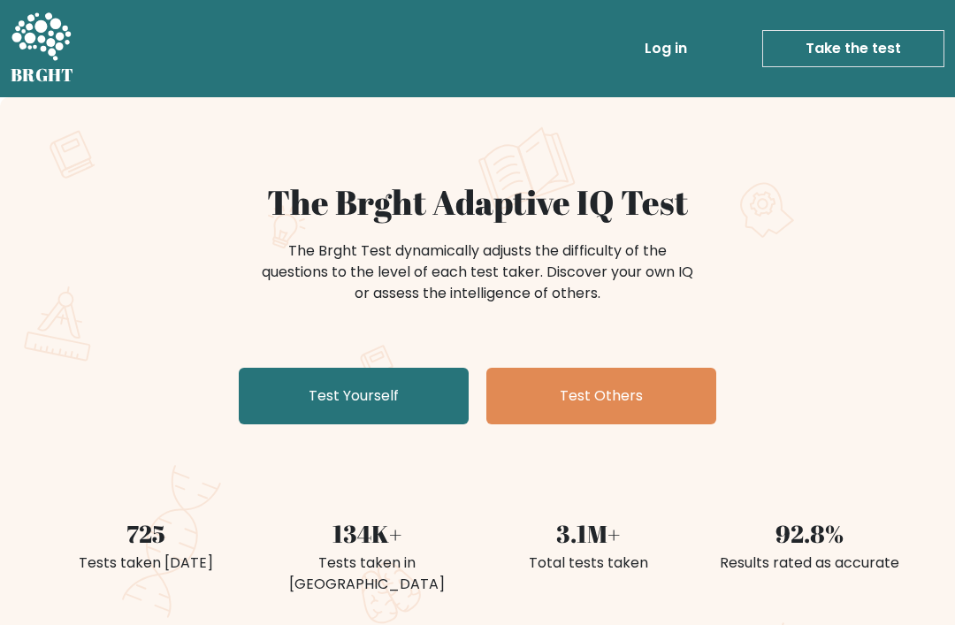
click at [316, 392] on link "Test Yourself" at bounding box center [354, 396] width 230 height 57
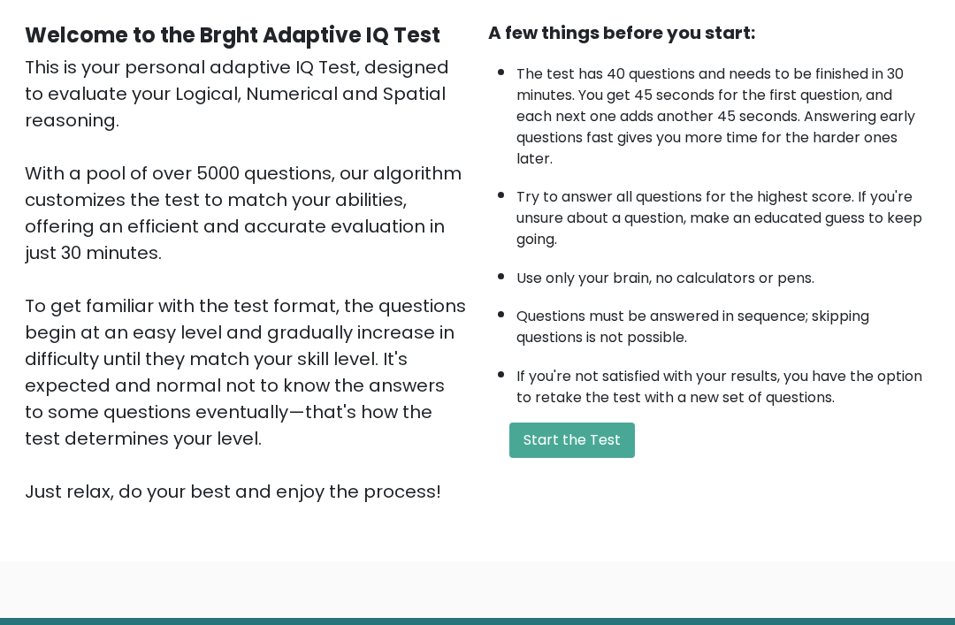
scroll to position [207, 0]
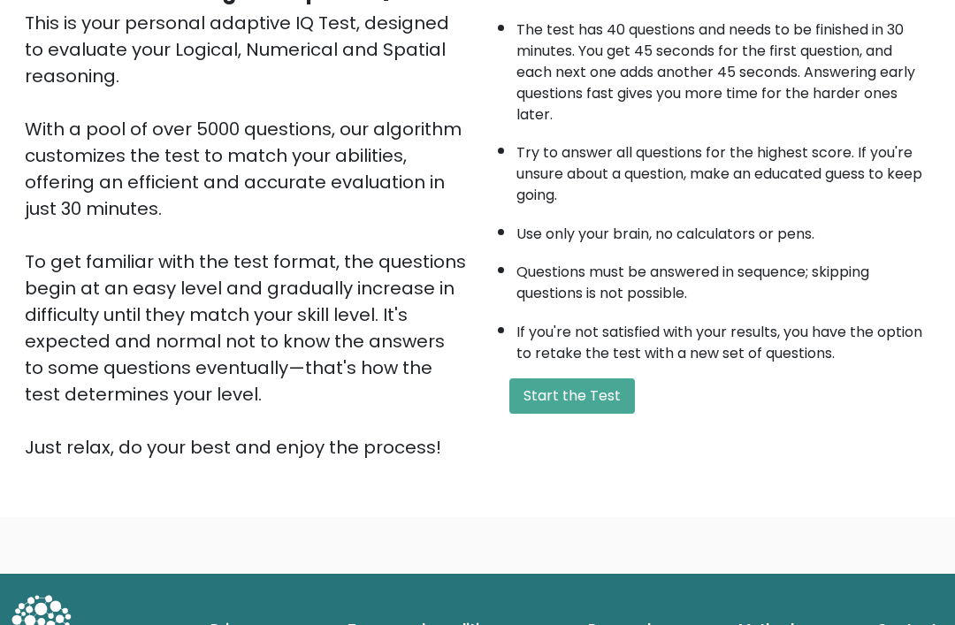
click at [602, 414] on button "Start the Test" at bounding box center [572, 395] width 126 height 35
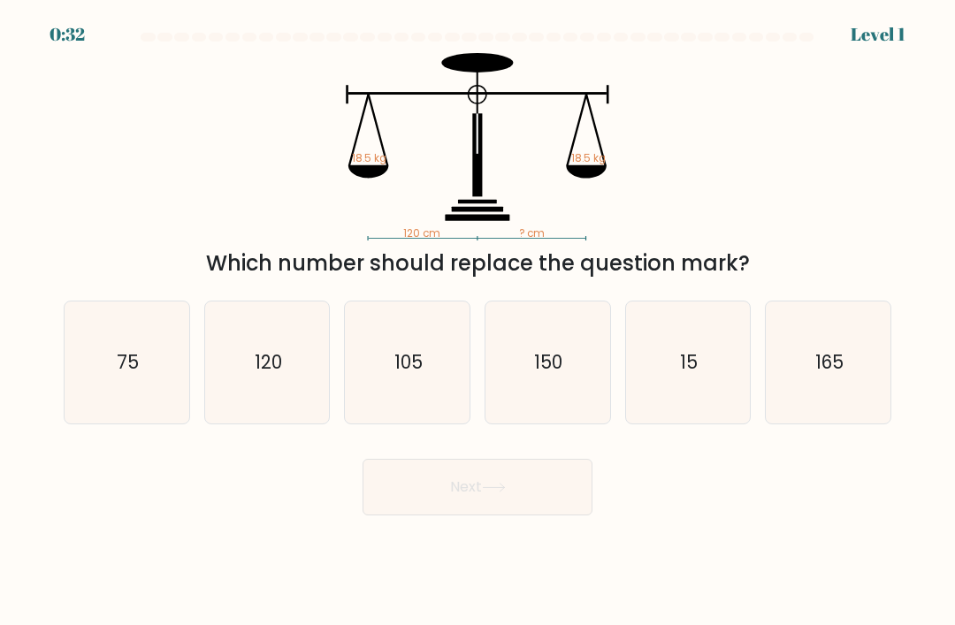
click at [274, 375] on text "120" at bounding box center [268, 362] width 27 height 26
click at [477, 322] on input "b. 120" at bounding box center [477, 317] width 1 height 9
radio input "true"
click at [406, 509] on button "Next" at bounding box center [477, 487] width 230 height 57
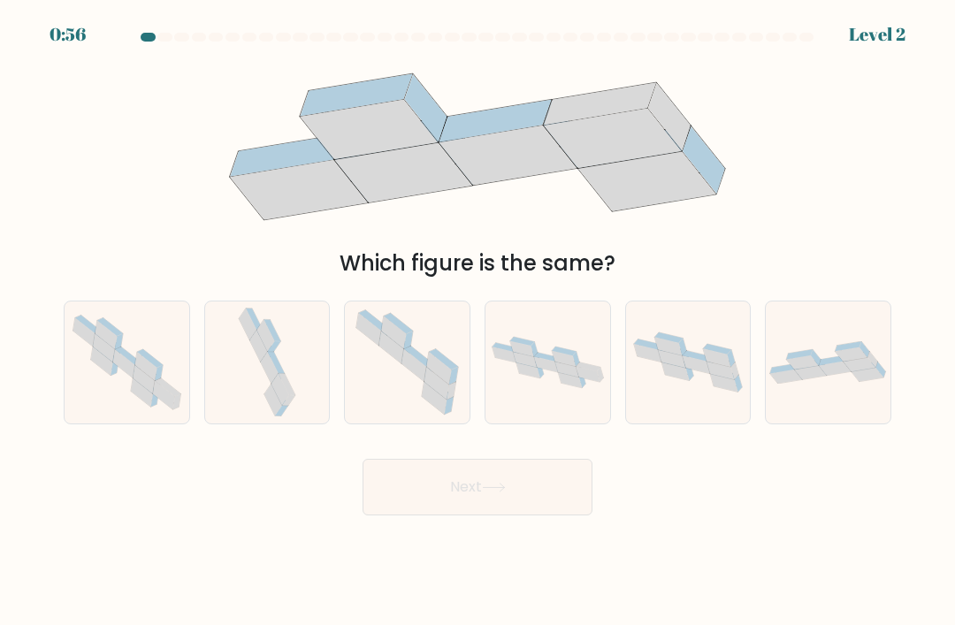
click at [283, 374] on icon at bounding box center [267, 362] width 64 height 122
click at [477, 322] on input "b." at bounding box center [477, 317] width 1 height 9
radio input "true"
click at [553, 514] on button "Next" at bounding box center [477, 487] width 230 height 57
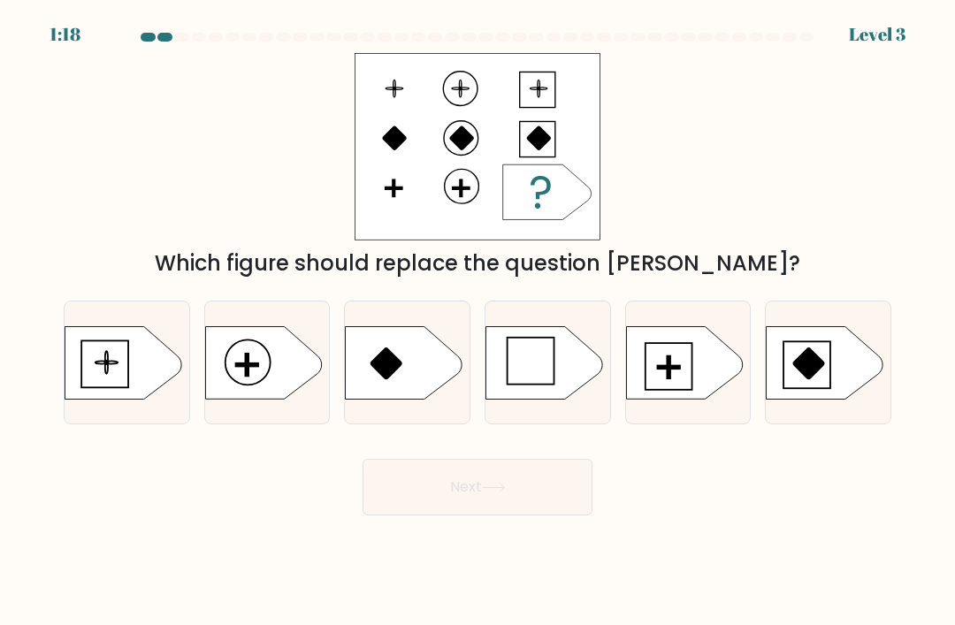
click at [682, 393] on icon at bounding box center [684, 362] width 117 height 72
click at [478, 322] on input "e." at bounding box center [477, 317] width 1 height 9
radio input "true"
click at [560, 515] on button "Next" at bounding box center [477, 487] width 230 height 57
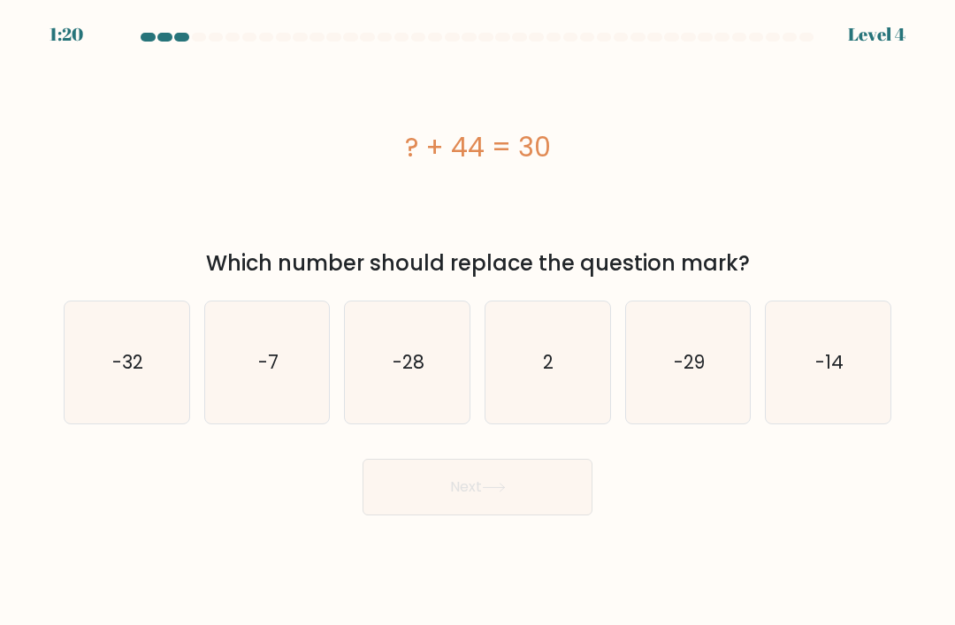
click at [118, 406] on icon "-32" at bounding box center [126, 362] width 122 height 122
click at [477, 322] on input "a. -32" at bounding box center [477, 317] width 1 height 9
radio input "true"
click at [564, 515] on button "Next" at bounding box center [477, 487] width 230 height 57
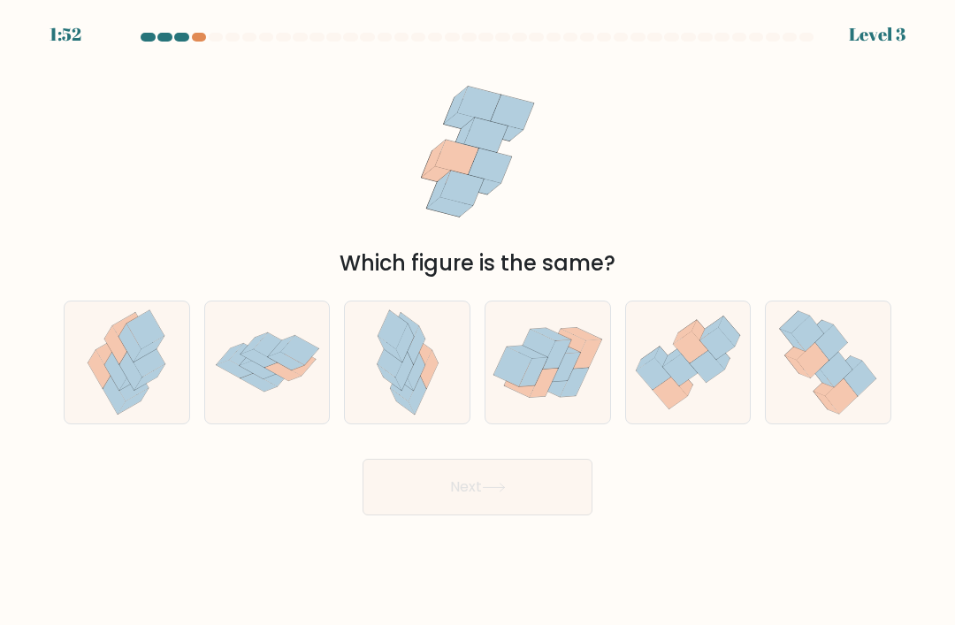
click at [271, 367] on icon at bounding box center [258, 358] width 37 height 18
click at [477, 322] on input "b." at bounding box center [477, 317] width 1 height 9
radio input "true"
click at [559, 515] on button "Next" at bounding box center [477, 487] width 230 height 57
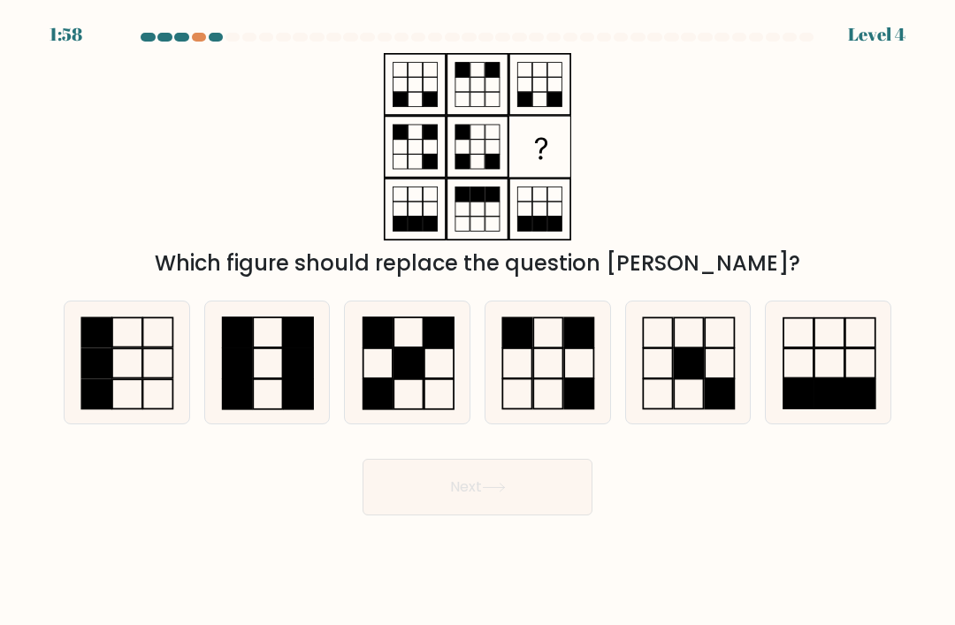
click at [549, 405] on icon at bounding box center [547, 362] width 122 height 122
click at [478, 322] on input "d." at bounding box center [477, 317] width 1 height 9
radio input "true"
click at [553, 514] on button "Next" at bounding box center [477, 487] width 230 height 57
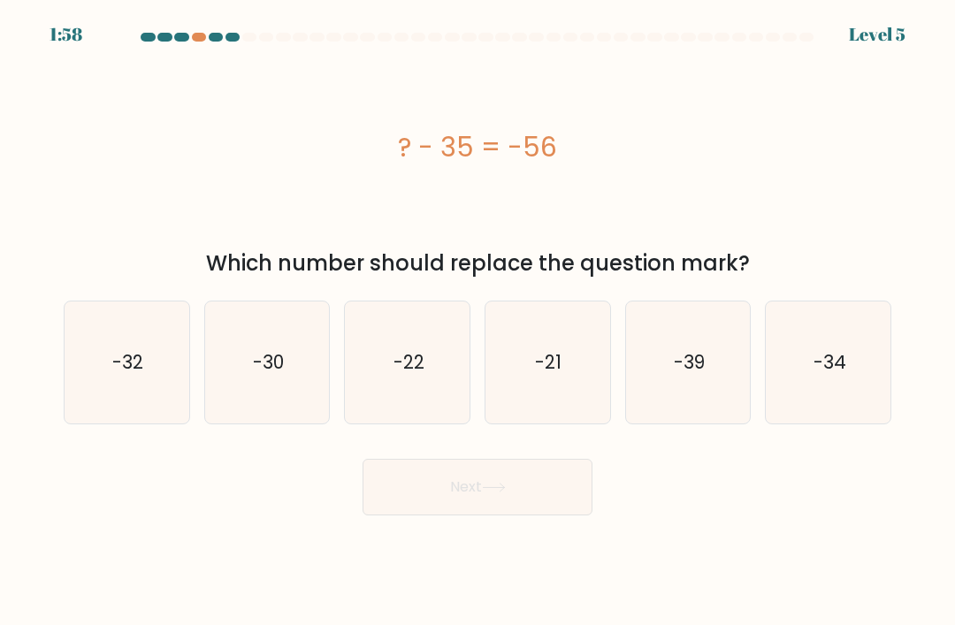
click at [697, 375] on text "-39" at bounding box center [689, 362] width 31 height 26
click at [478, 322] on input "e. -39" at bounding box center [477, 317] width 1 height 9
radio input "true"
click at [567, 515] on button "Next" at bounding box center [477, 487] width 230 height 57
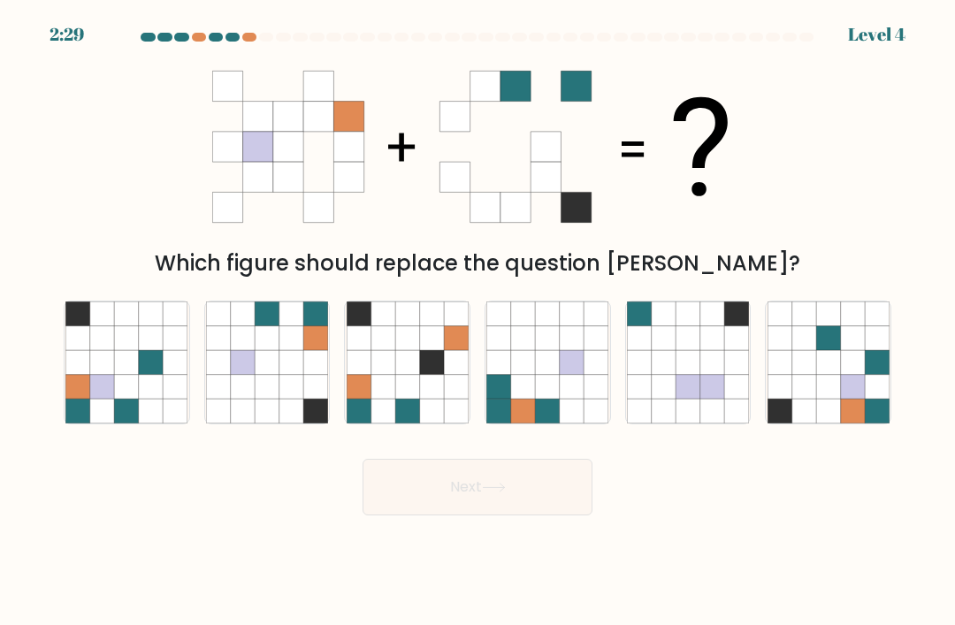
click at [233, 399] on icon at bounding box center [243, 387] width 24 height 24
click at [477, 322] on input "b." at bounding box center [477, 317] width 1 height 9
radio input "true"
click at [553, 497] on button "Next" at bounding box center [477, 487] width 230 height 57
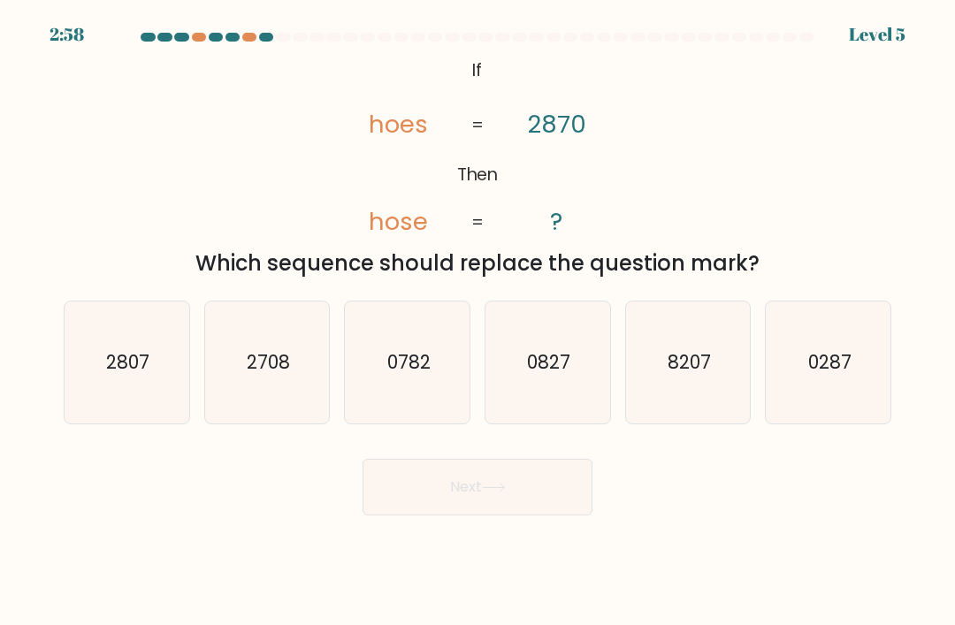
click at [110, 402] on icon "2807" at bounding box center [126, 362] width 122 height 122
click at [477, 322] on input "a. 2807" at bounding box center [477, 317] width 1 height 9
radio input "true"
click at [537, 514] on button "Next" at bounding box center [477, 487] width 230 height 57
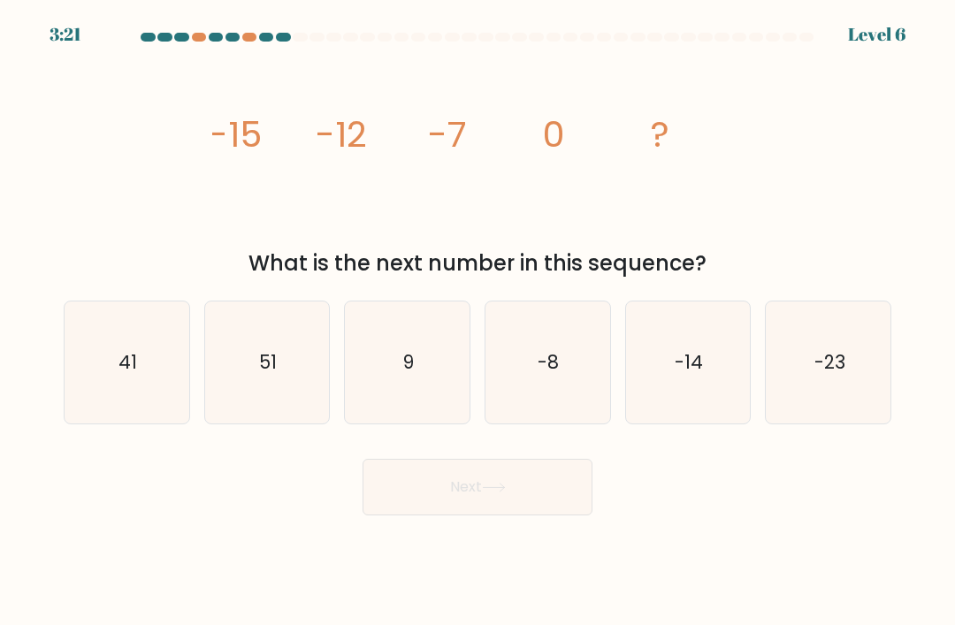
click at [446, 388] on icon "9" at bounding box center [408, 362] width 122 height 122
click at [477, 322] on input "c. 9" at bounding box center [477, 317] width 1 height 9
radio input "true"
click at [559, 515] on button "Next" at bounding box center [477, 487] width 230 height 57
